Goal: Navigation & Orientation: Find specific page/section

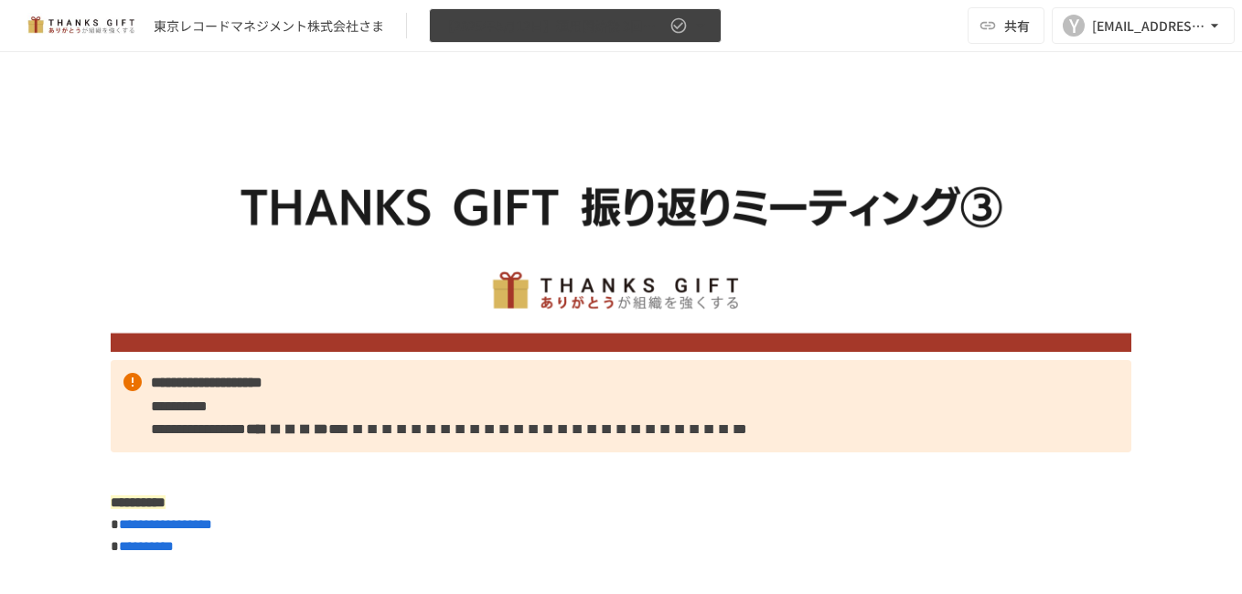
click at [706, 29] on icon "button" at bounding box center [700, 25] width 18 height 18
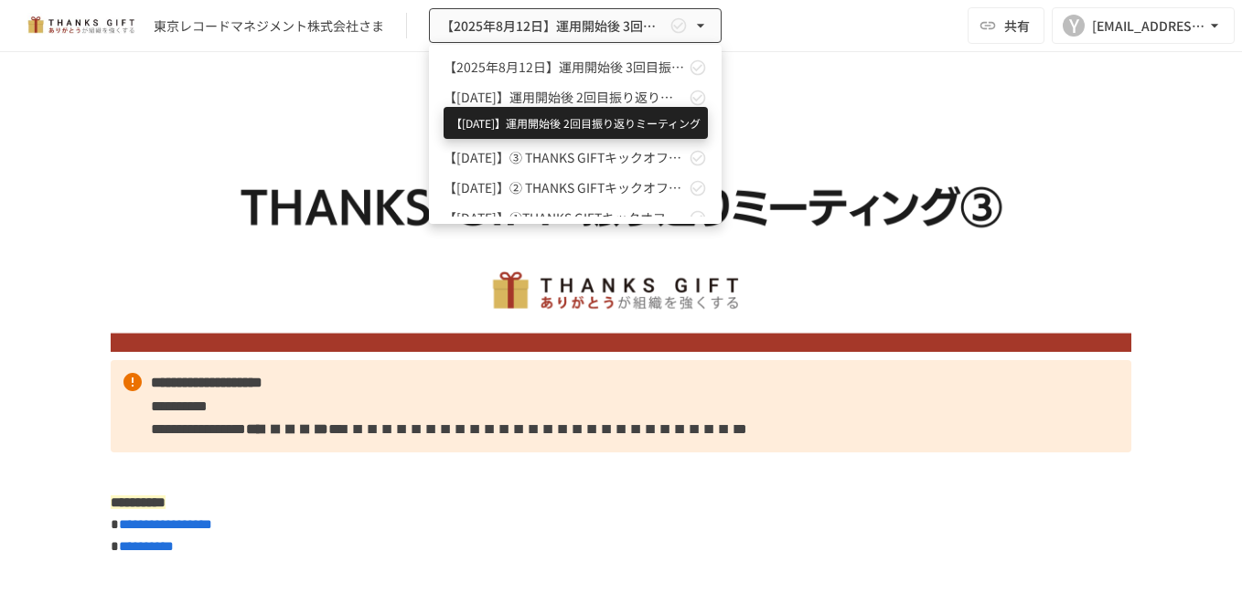
click at [605, 99] on span "【[DATE]】運用開始後 2回目振り返りミーティング" at bounding box center [564, 97] width 241 height 19
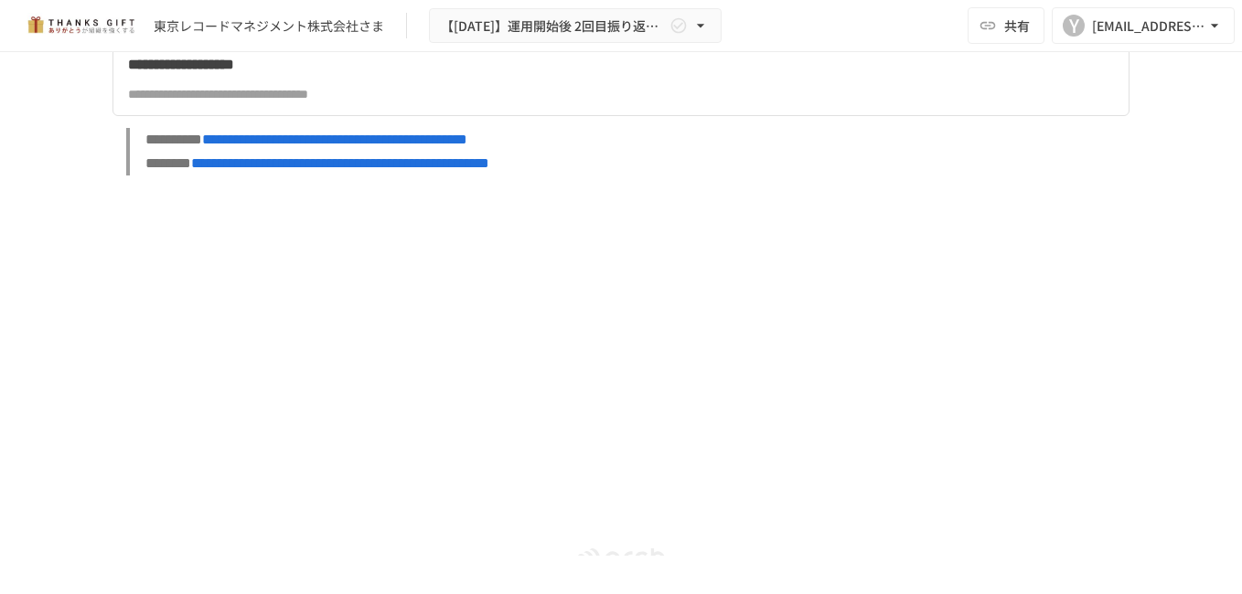
scroll to position [13236, 0]
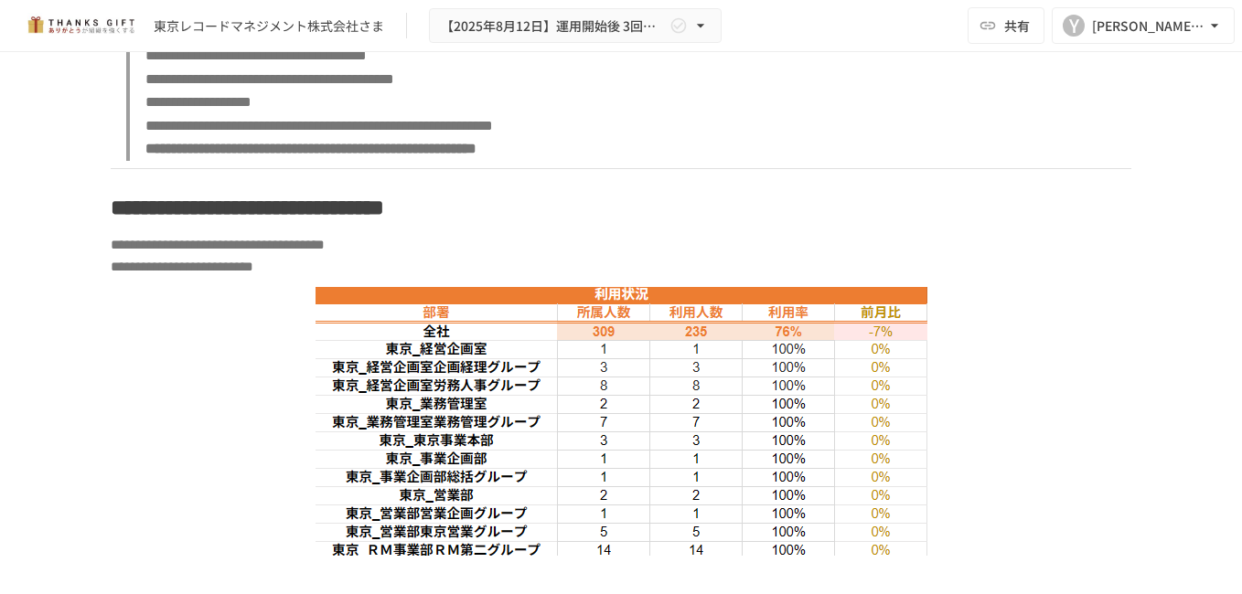
scroll to position [4003, 0]
